Goal: Navigation & Orientation: Understand site structure

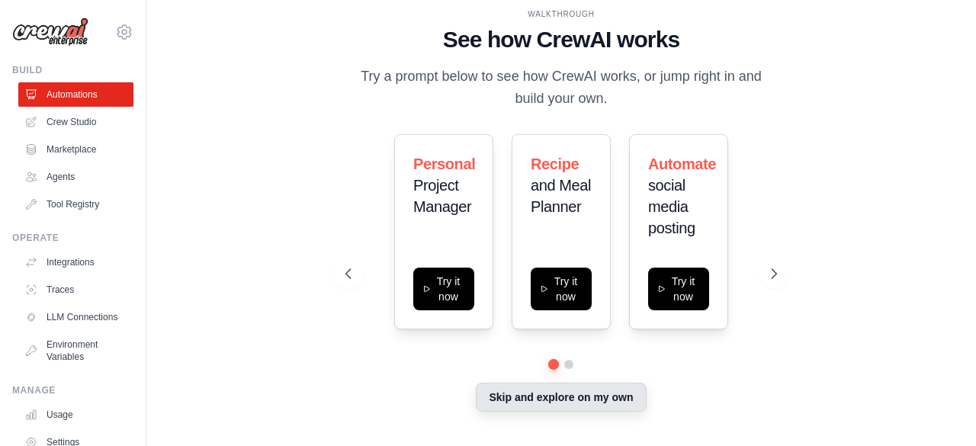
click at [537, 400] on button "Skip and explore on my own" at bounding box center [561, 397] width 170 height 29
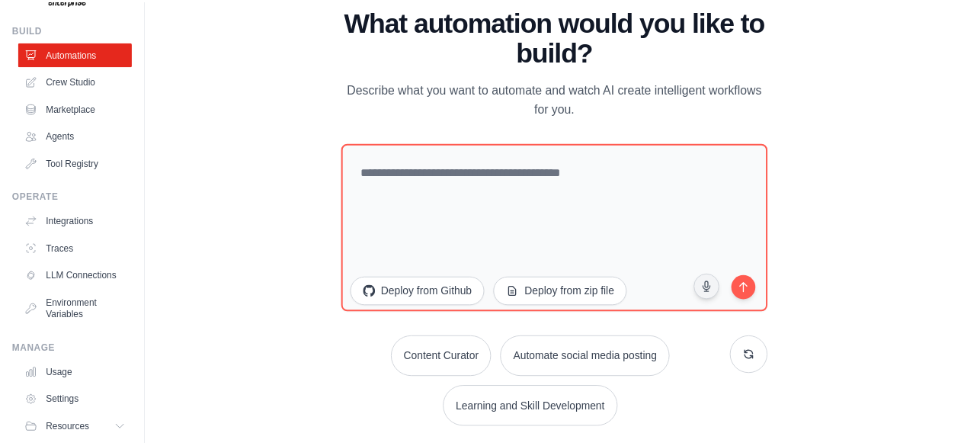
scroll to position [38, 0]
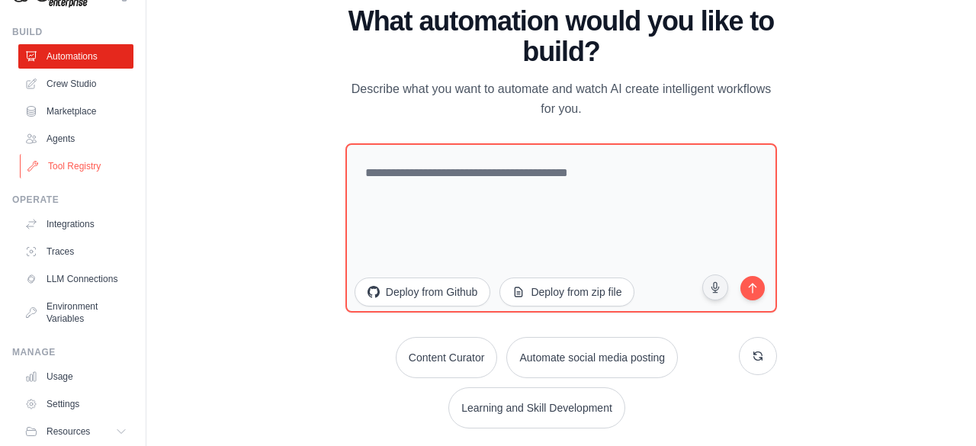
click at [55, 164] on link "Tool Registry" at bounding box center [77, 166] width 115 height 24
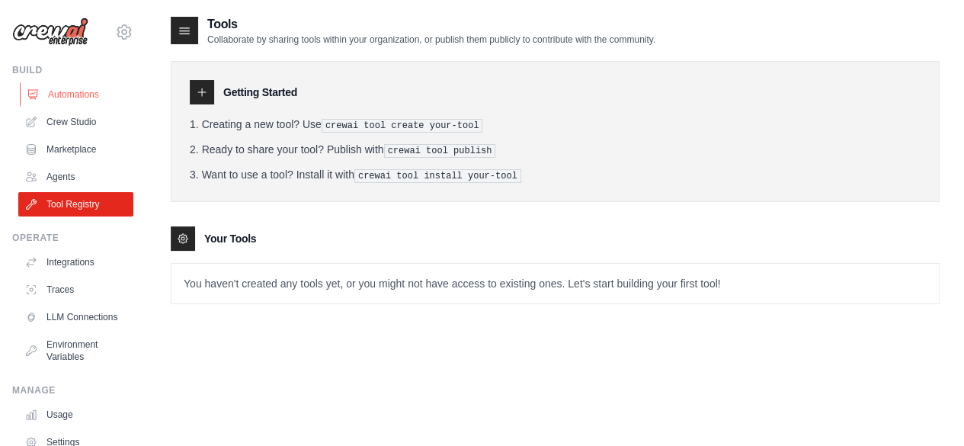
click at [67, 93] on link "Automations" at bounding box center [77, 94] width 115 height 24
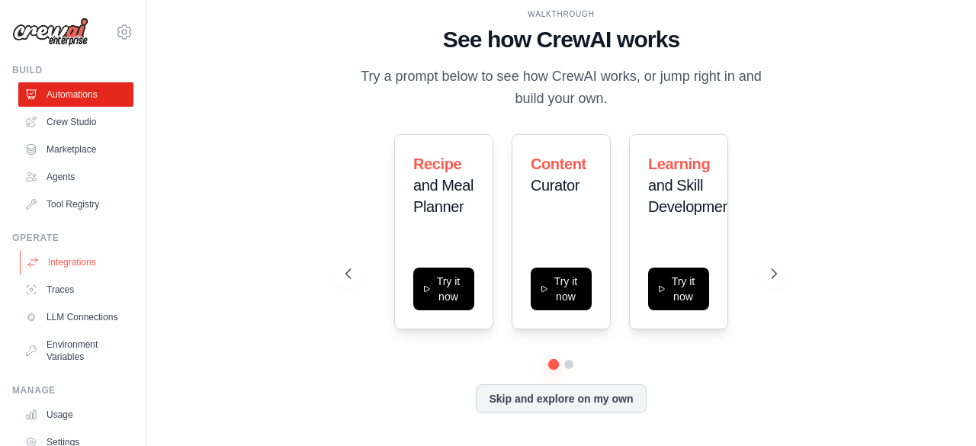
click at [72, 255] on link "Integrations" at bounding box center [77, 262] width 115 height 24
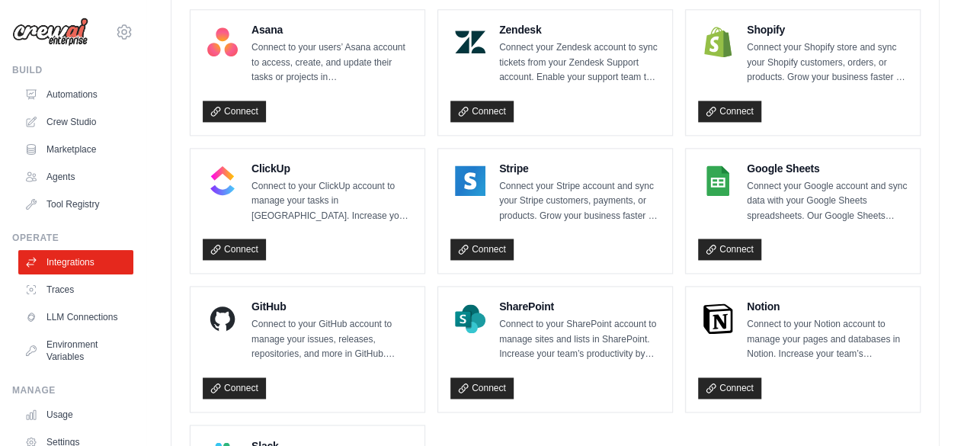
scroll to position [1009, 0]
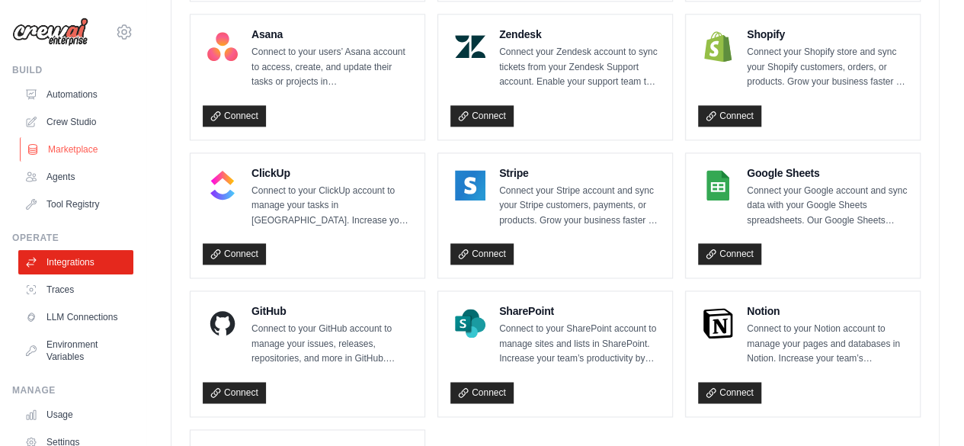
click at [66, 146] on link "Marketplace" at bounding box center [77, 149] width 115 height 24
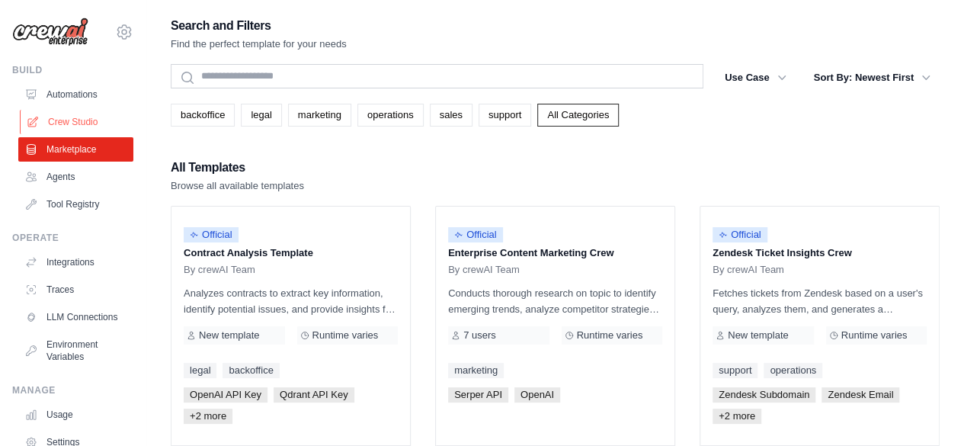
click at [78, 115] on link "Crew Studio" at bounding box center [77, 122] width 115 height 24
